Goal: Navigation & Orientation: Find specific page/section

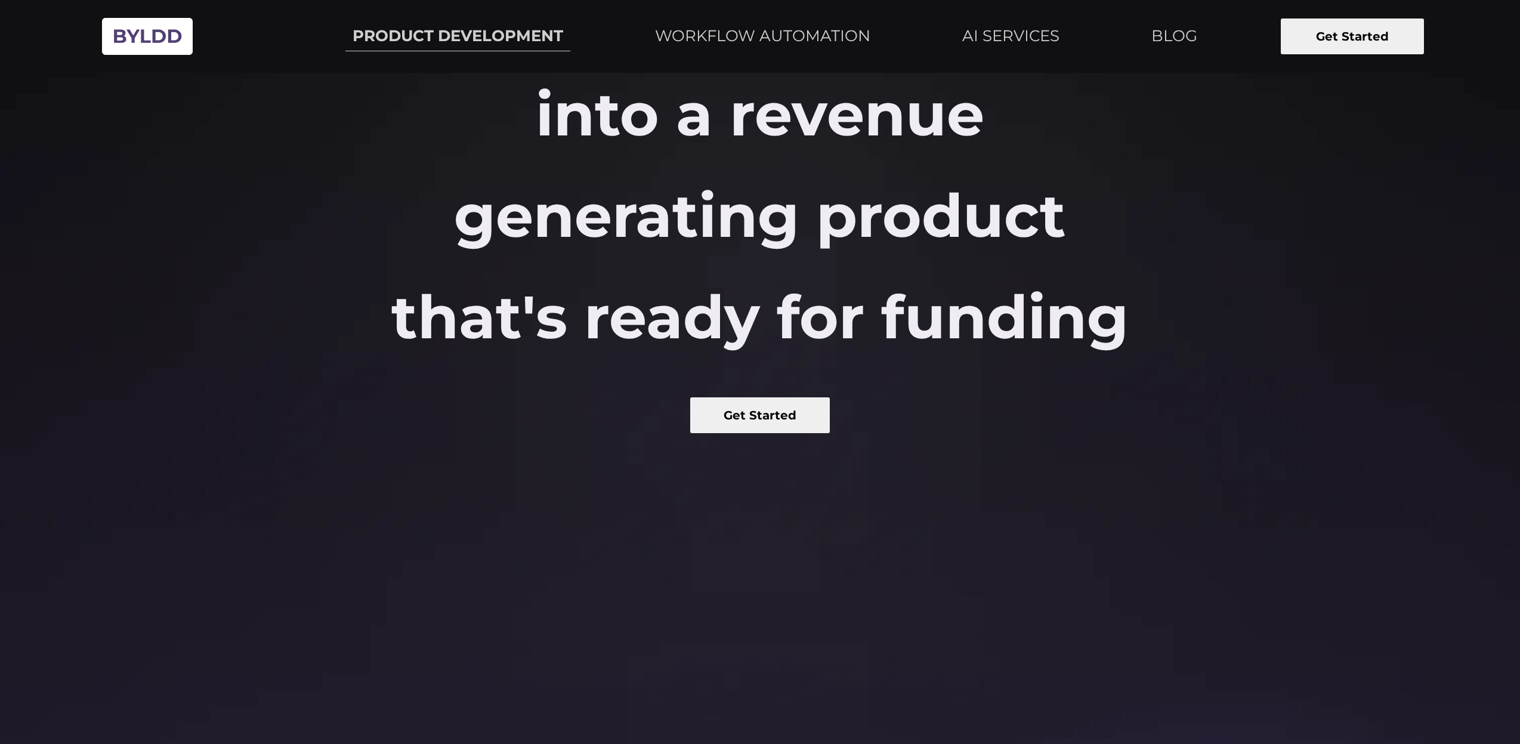
scroll to position [199, 0]
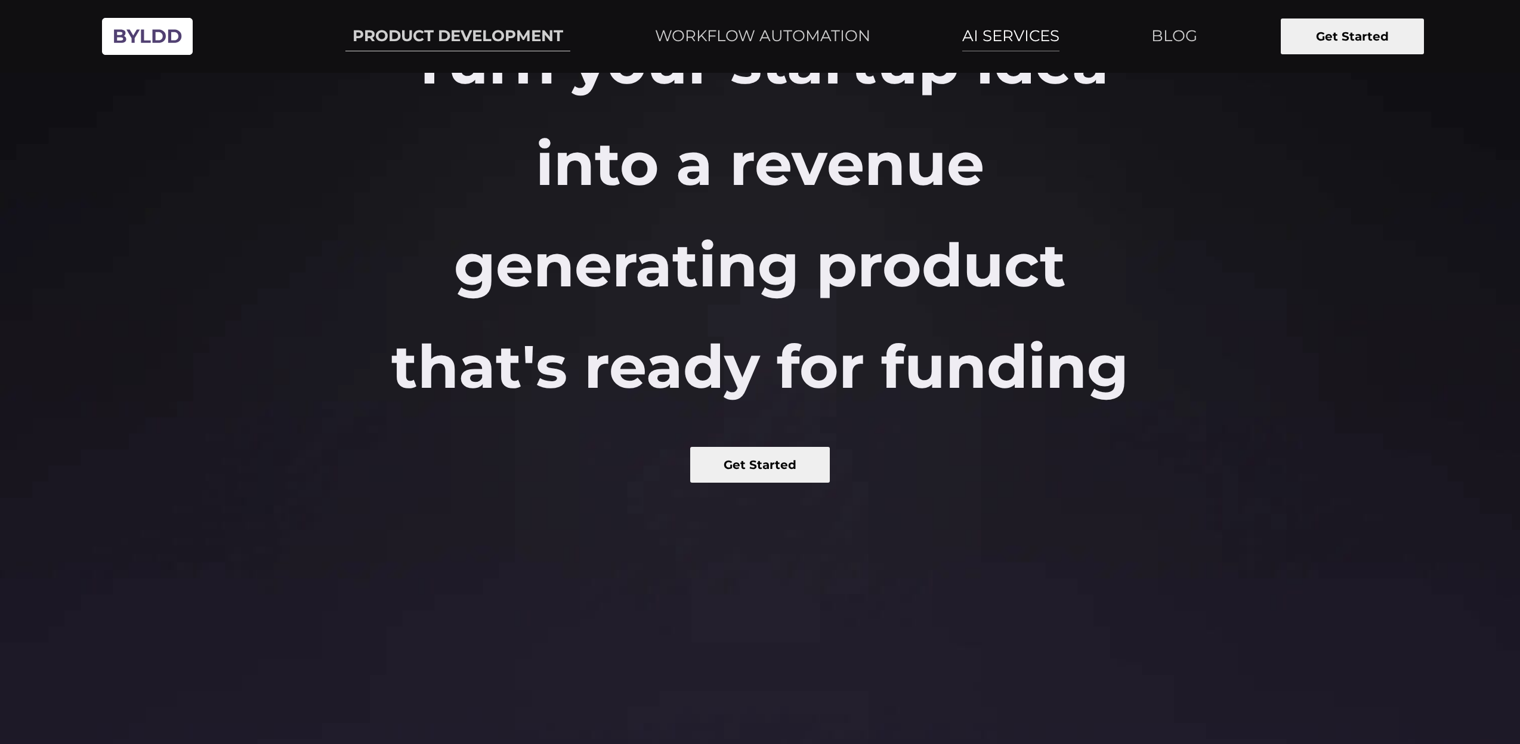
click at [955, 50] on link "AI SERVICES" at bounding box center [1011, 36] width 112 height 30
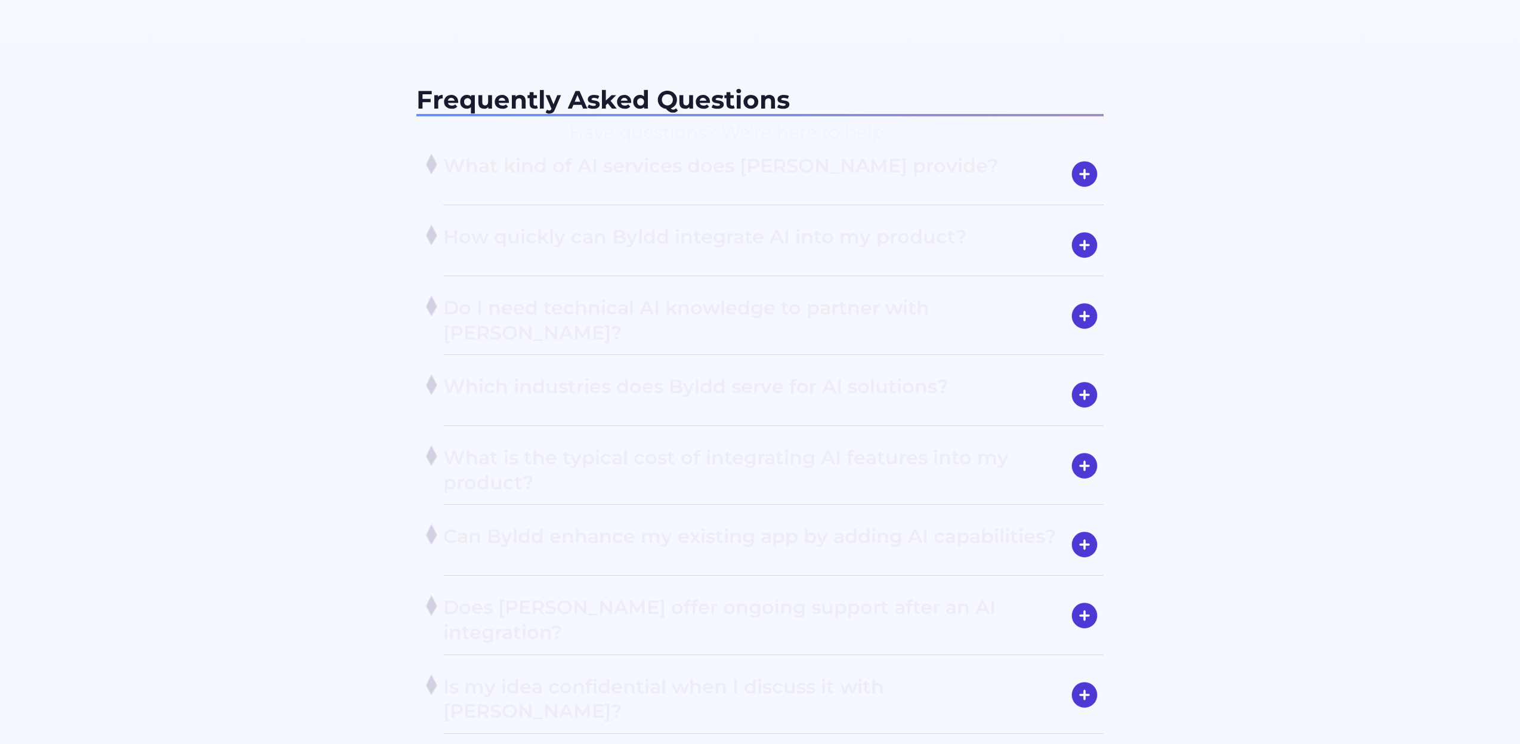
scroll to position [2448, 0]
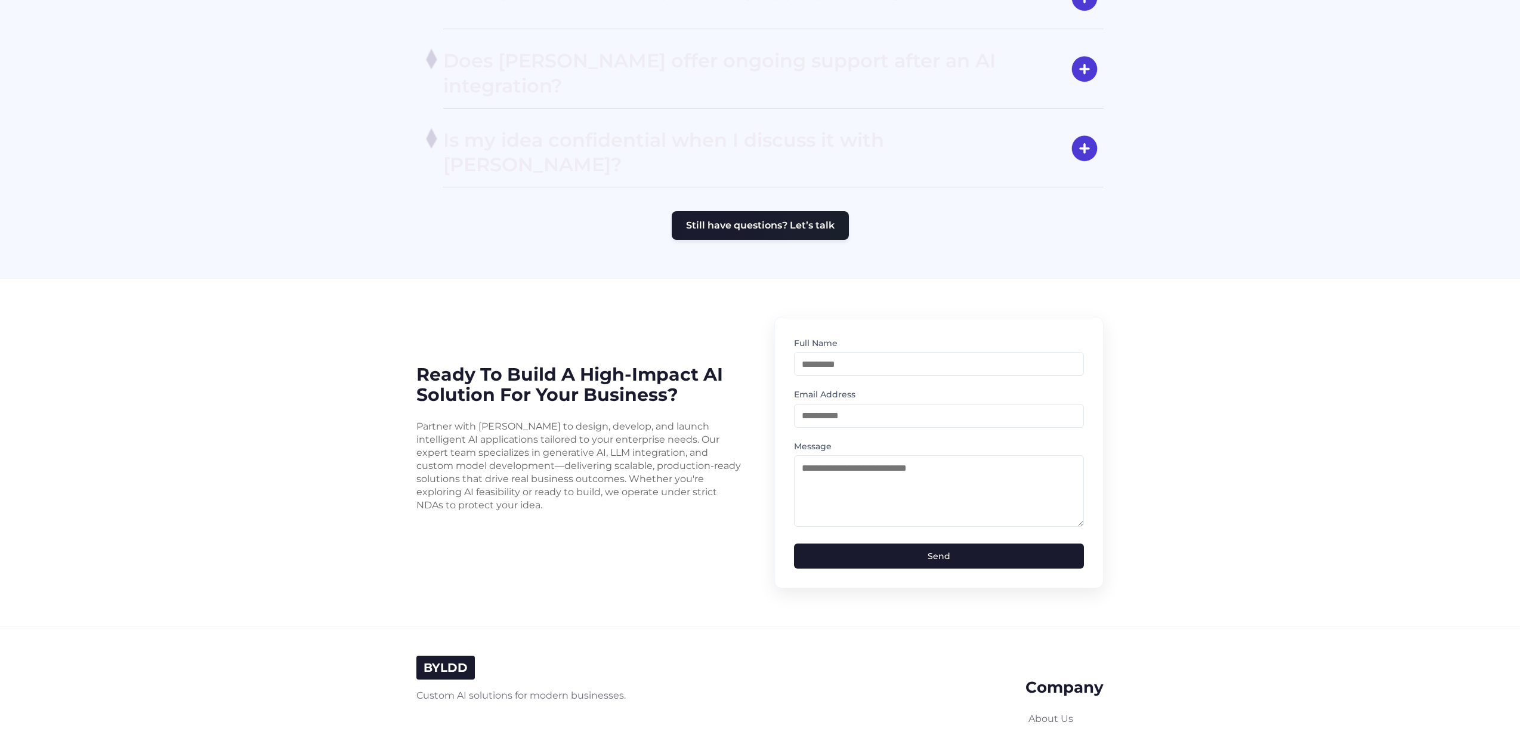
click at [1037, 743] on link "Blog" at bounding box center [1040, 748] width 22 height 11
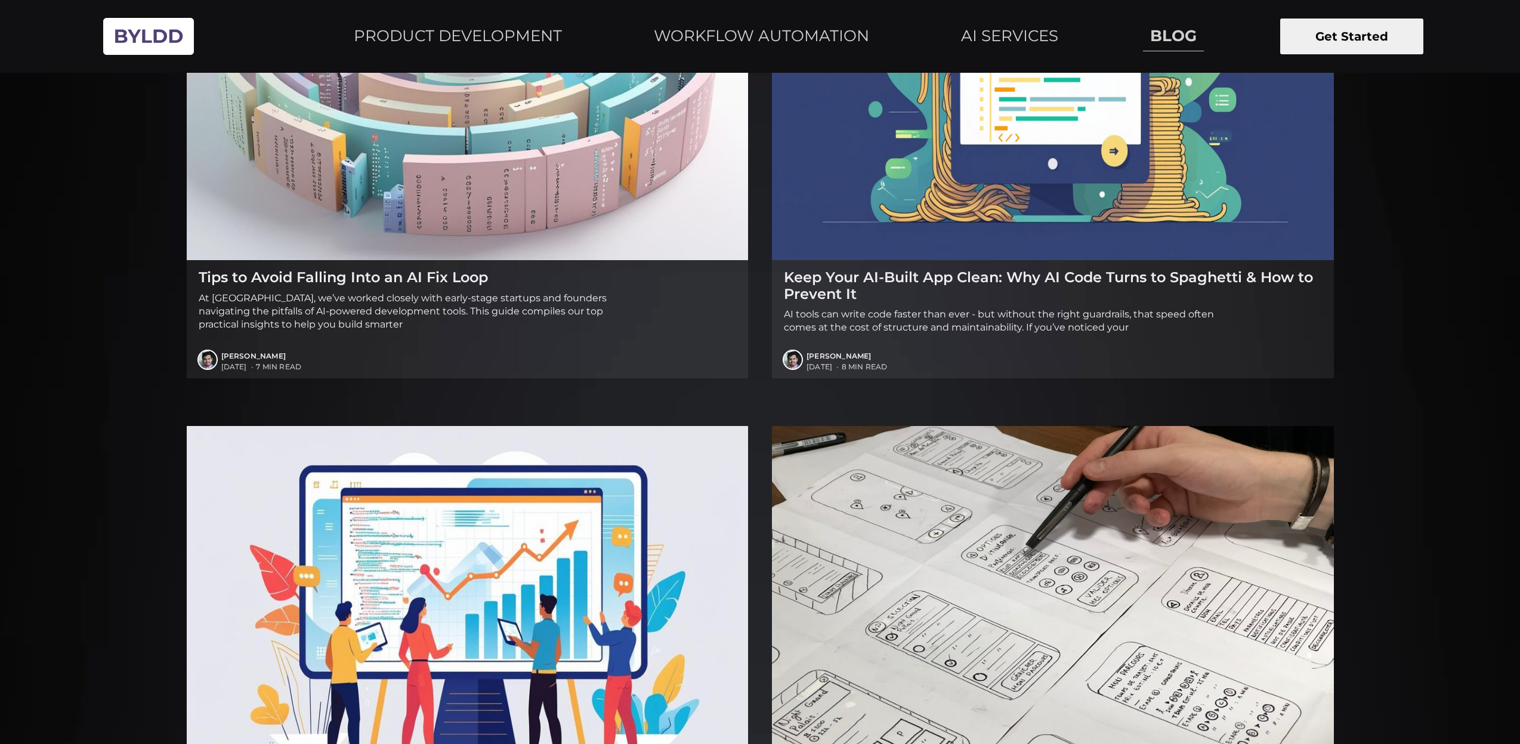
scroll to position [851, 0]
click at [200, 36] on img at bounding box center [148, 37] width 103 height 54
